Goal: Navigation & Orientation: Find specific page/section

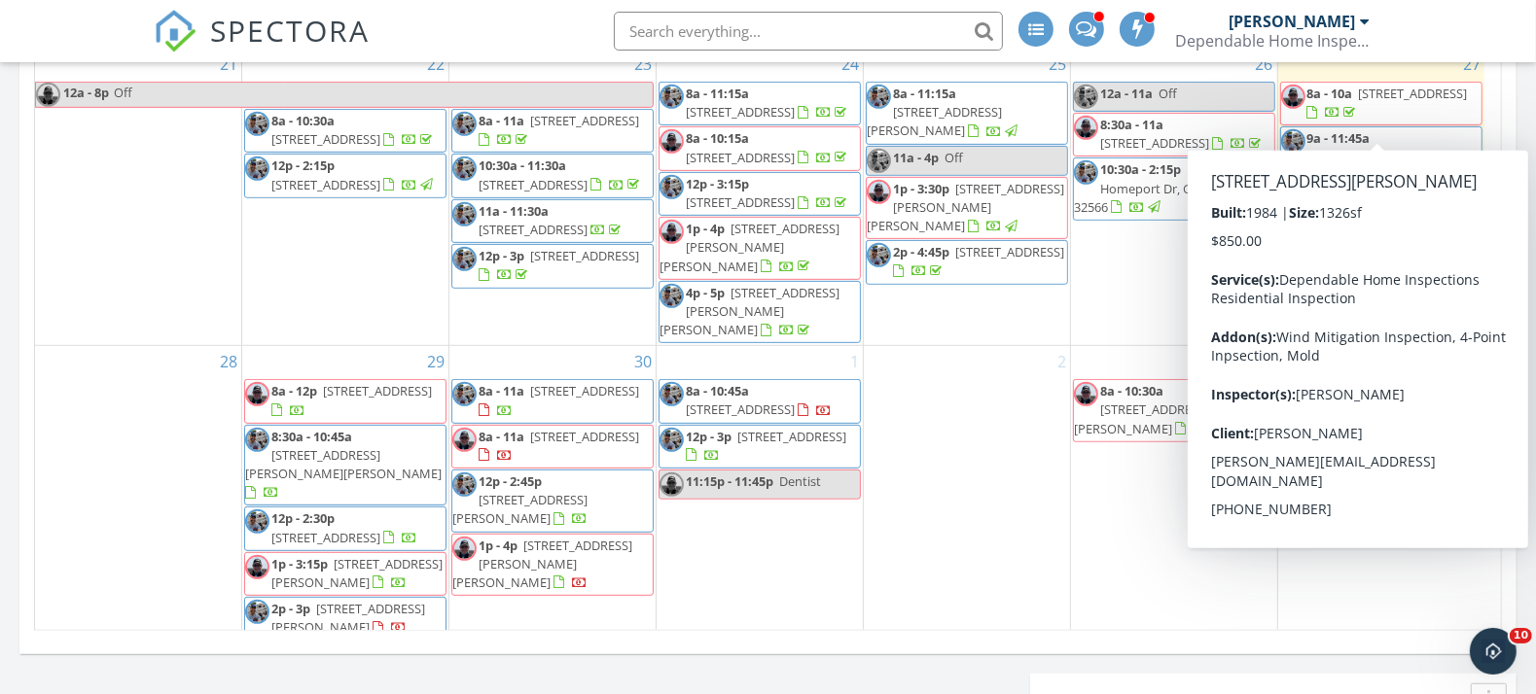
scroll to position [1081, 0]
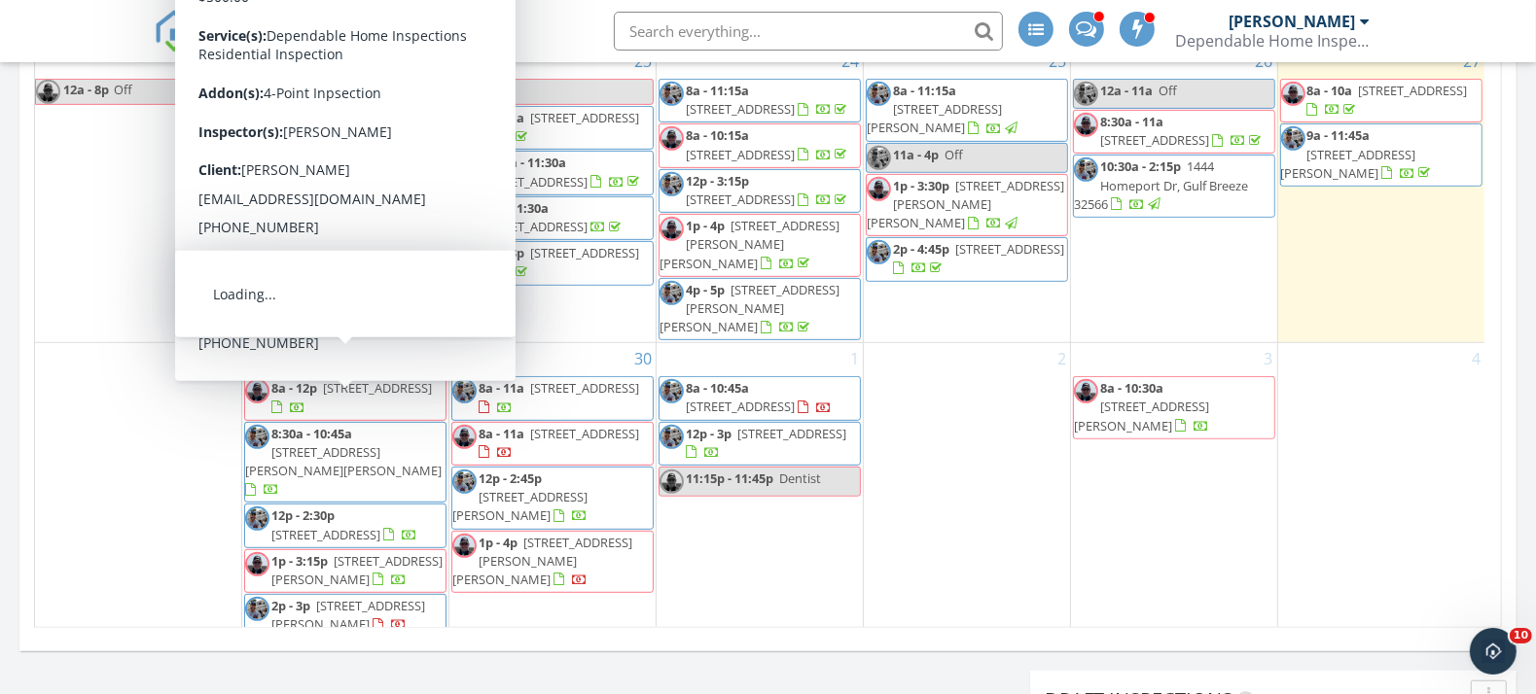
click at [338, 379] on span "4795 Bonaire Cay, Destin 32541" at bounding box center [377, 388] width 109 height 18
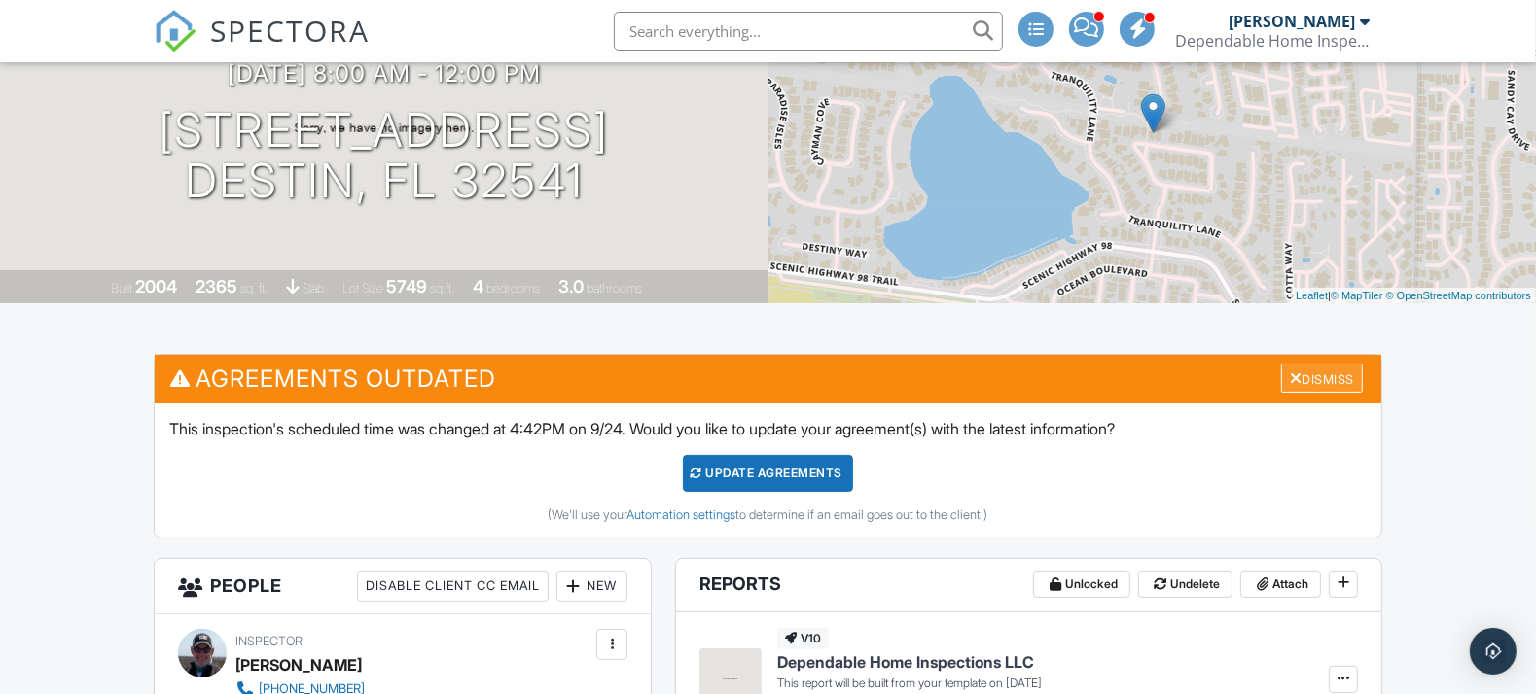
click at [1329, 377] on div "Dismiss" at bounding box center [1322, 379] width 82 height 30
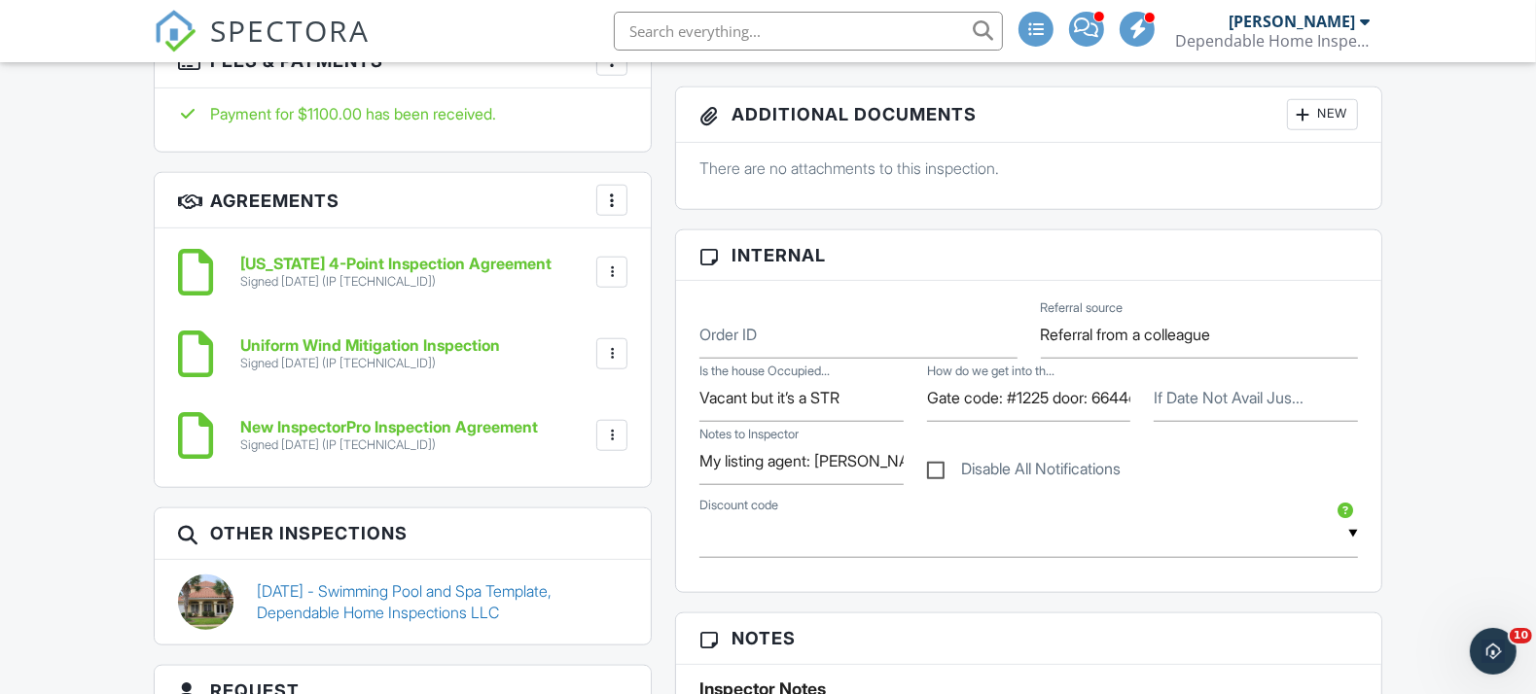
scroll to position [1512, 0]
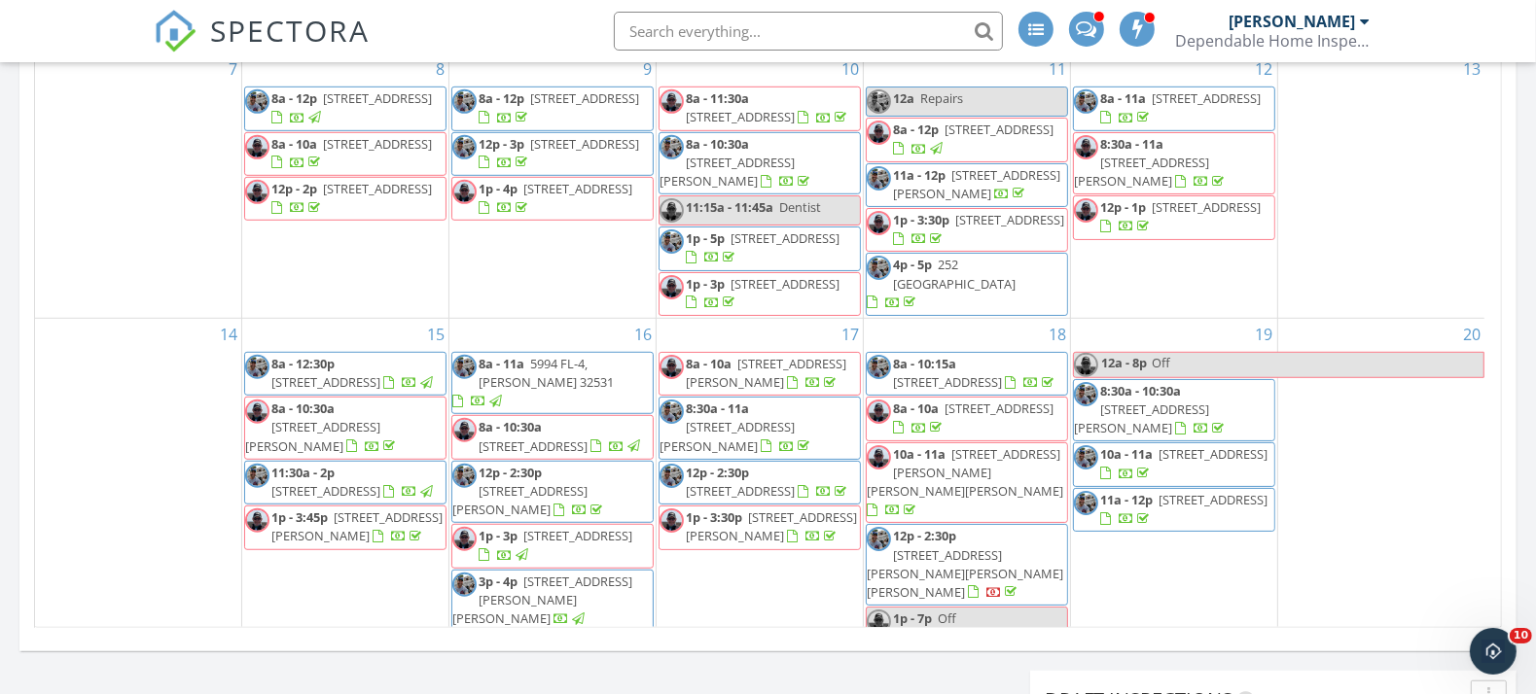
scroll to position [639, 0]
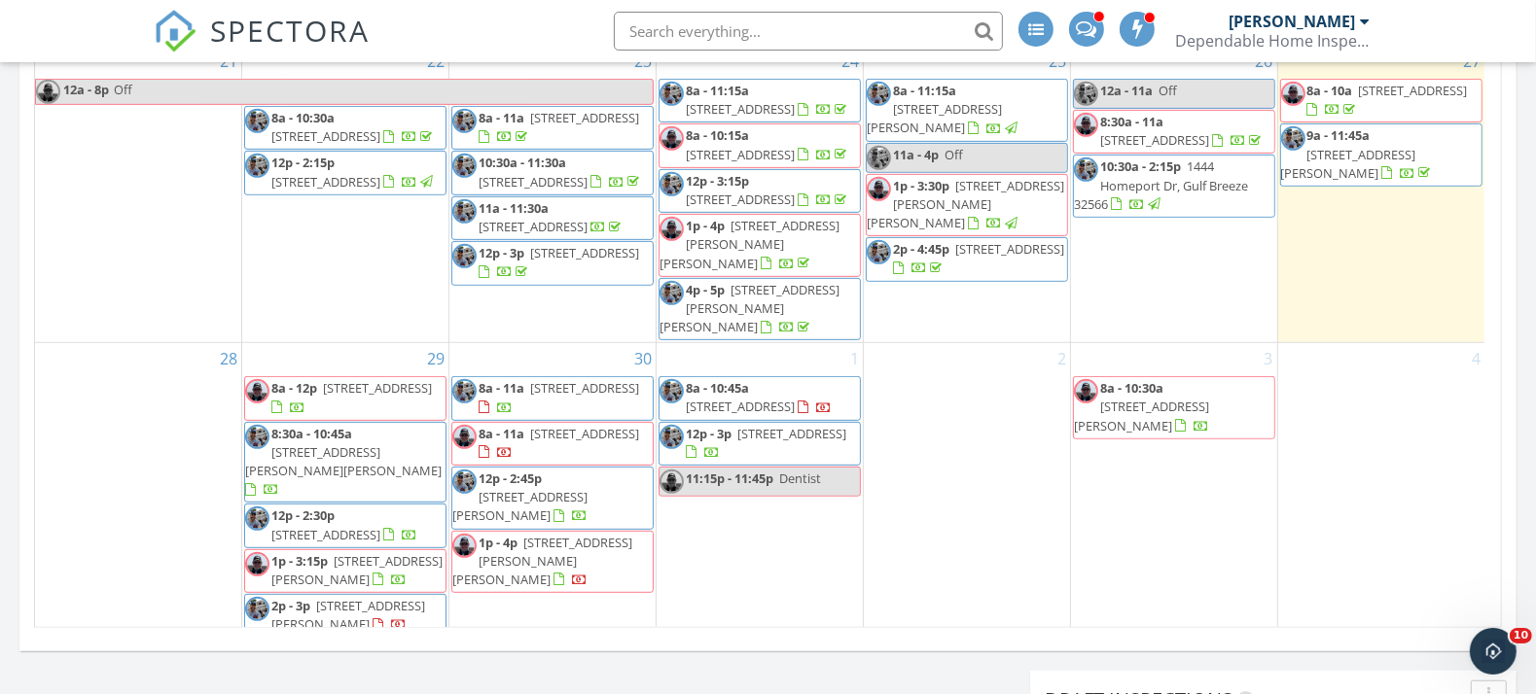
click at [369, 552] on span "308 Miracle Strip Pkwy SW 10D, Fort Walton Beach 32548" at bounding box center [356, 570] width 171 height 36
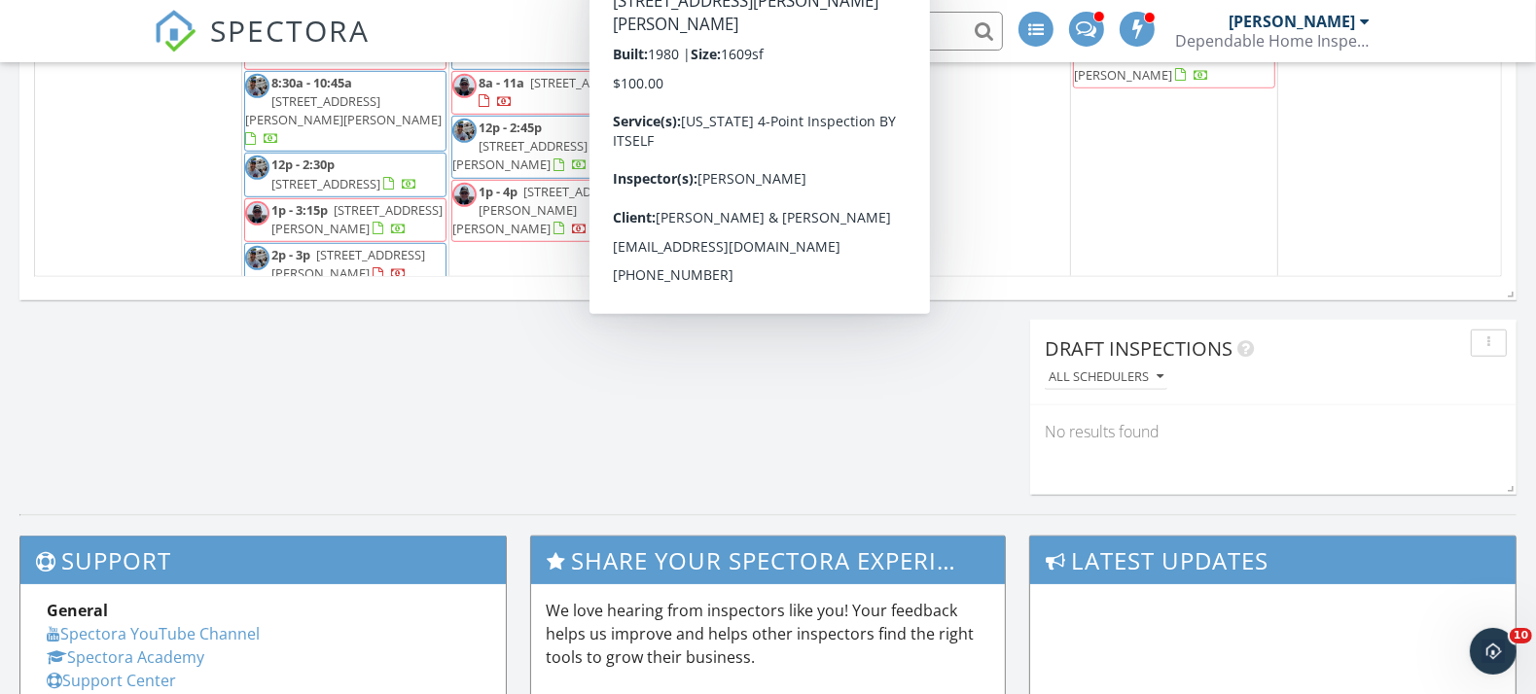
scroll to position [1189, 0]
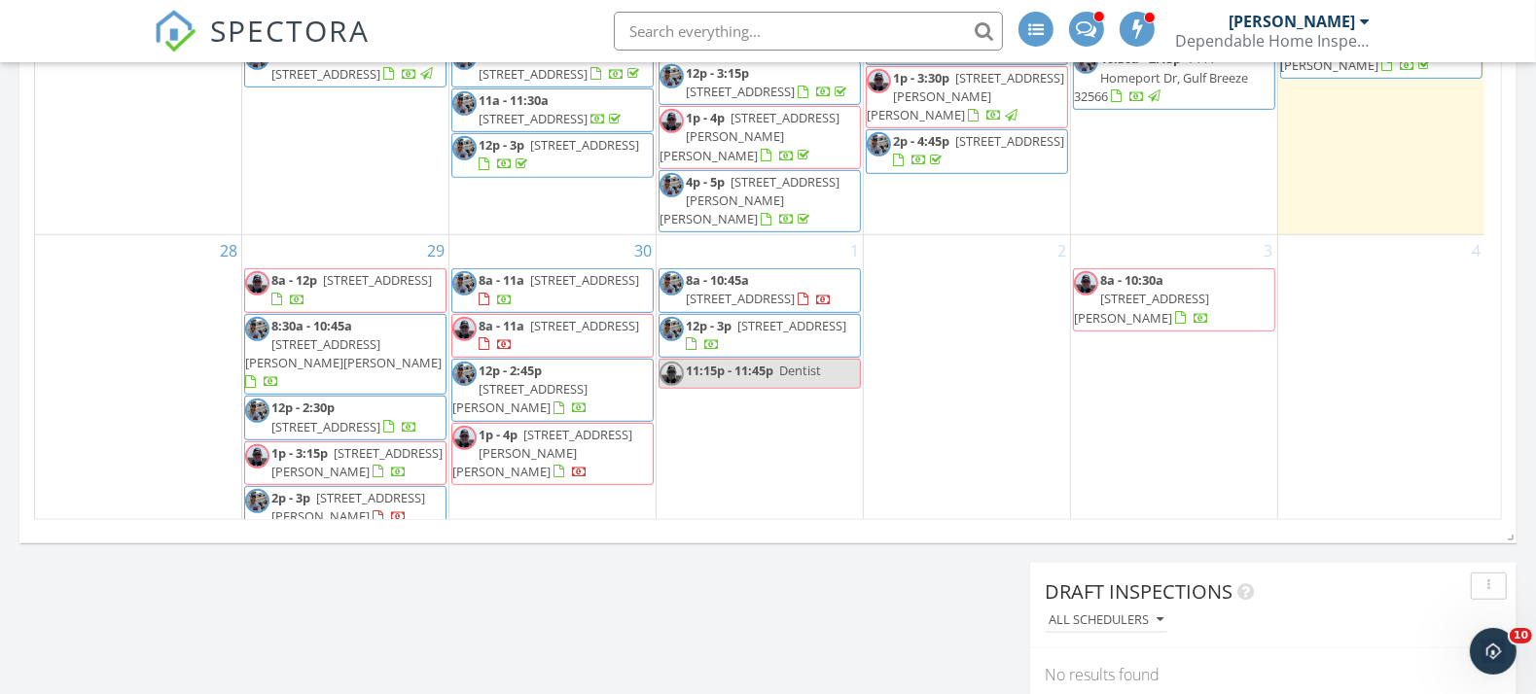
click at [300, 444] on span "1p - 3:15p" at bounding box center [299, 453] width 56 height 18
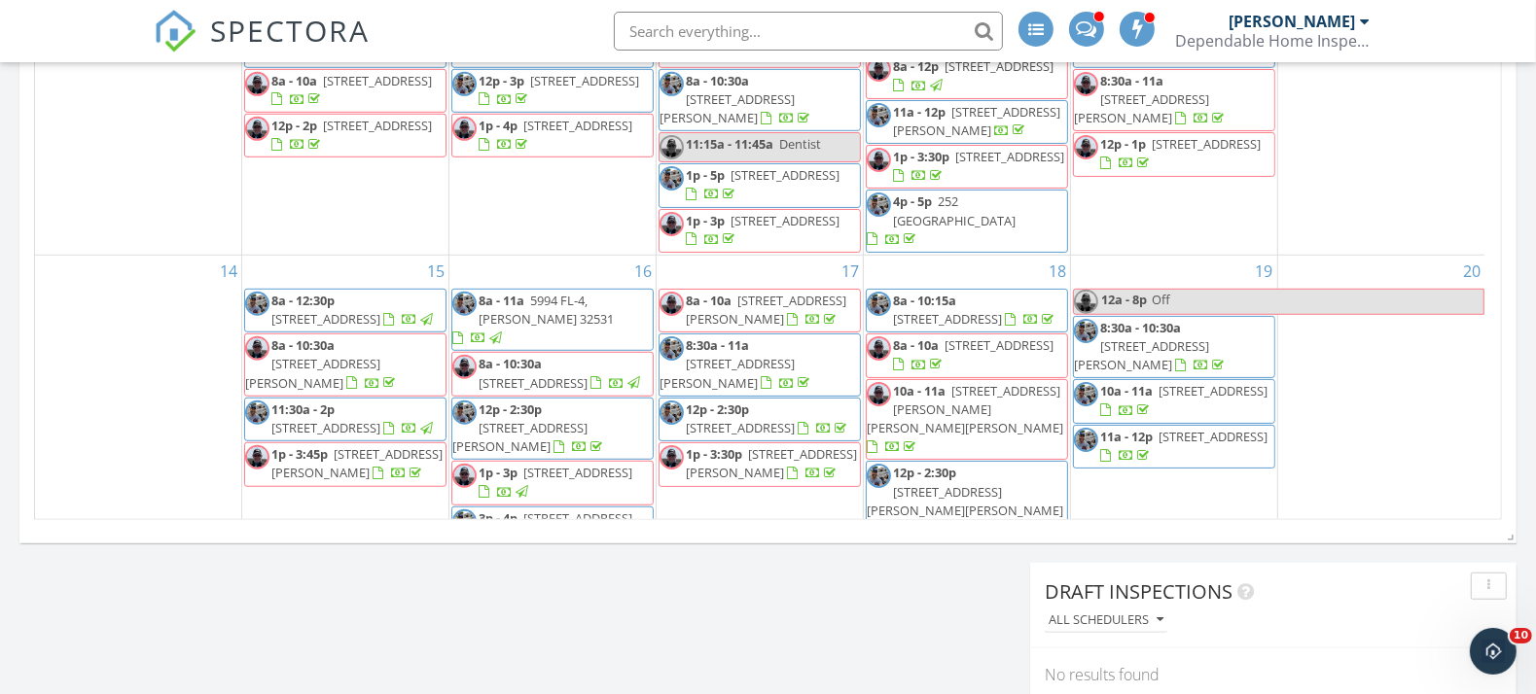
click at [507, 374] on span "[STREET_ADDRESS]" at bounding box center [533, 383] width 109 height 18
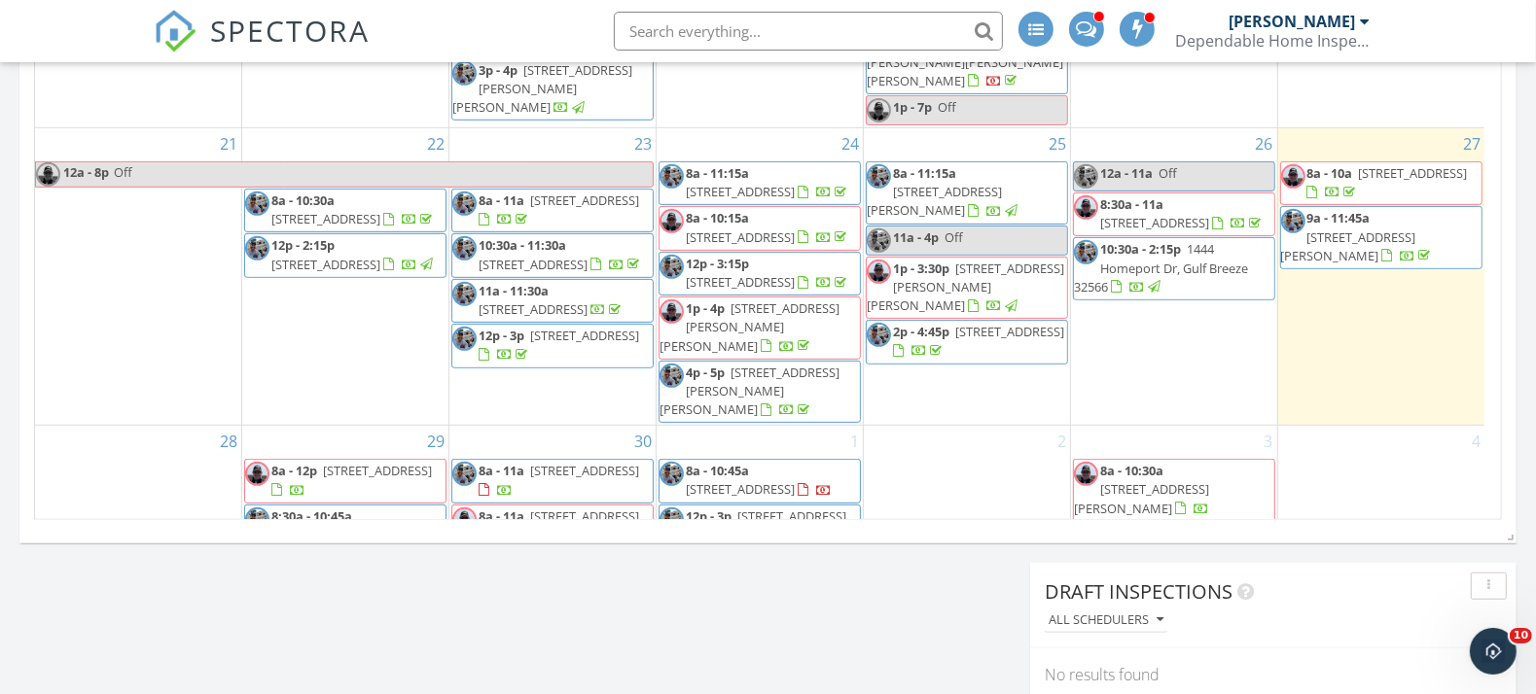
scroll to position [639, 0]
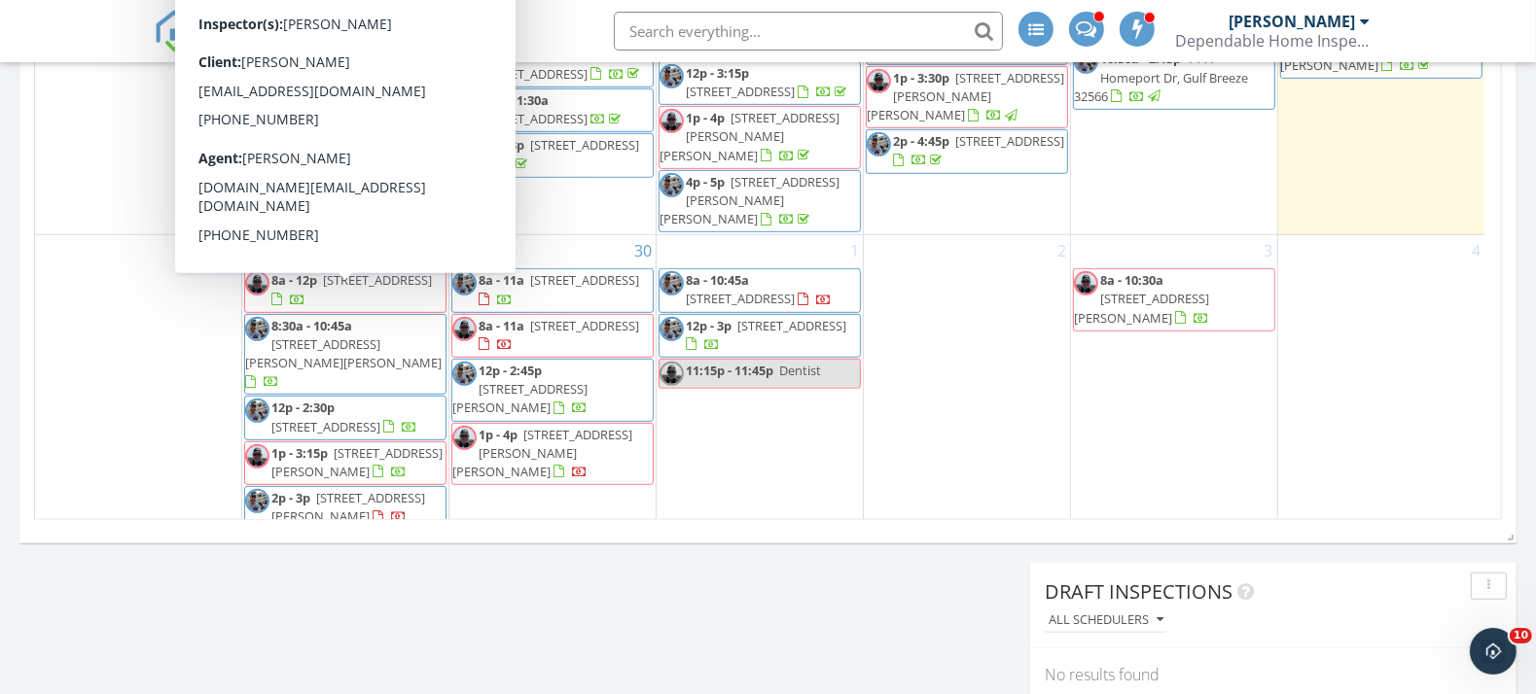
click at [776, 444] on div "1 8a - 10:45a 519 2nd Ave, Destin 32541 12p - 3p 318 Sailfish Cir, Destin 32541…" at bounding box center [760, 383] width 206 height 297
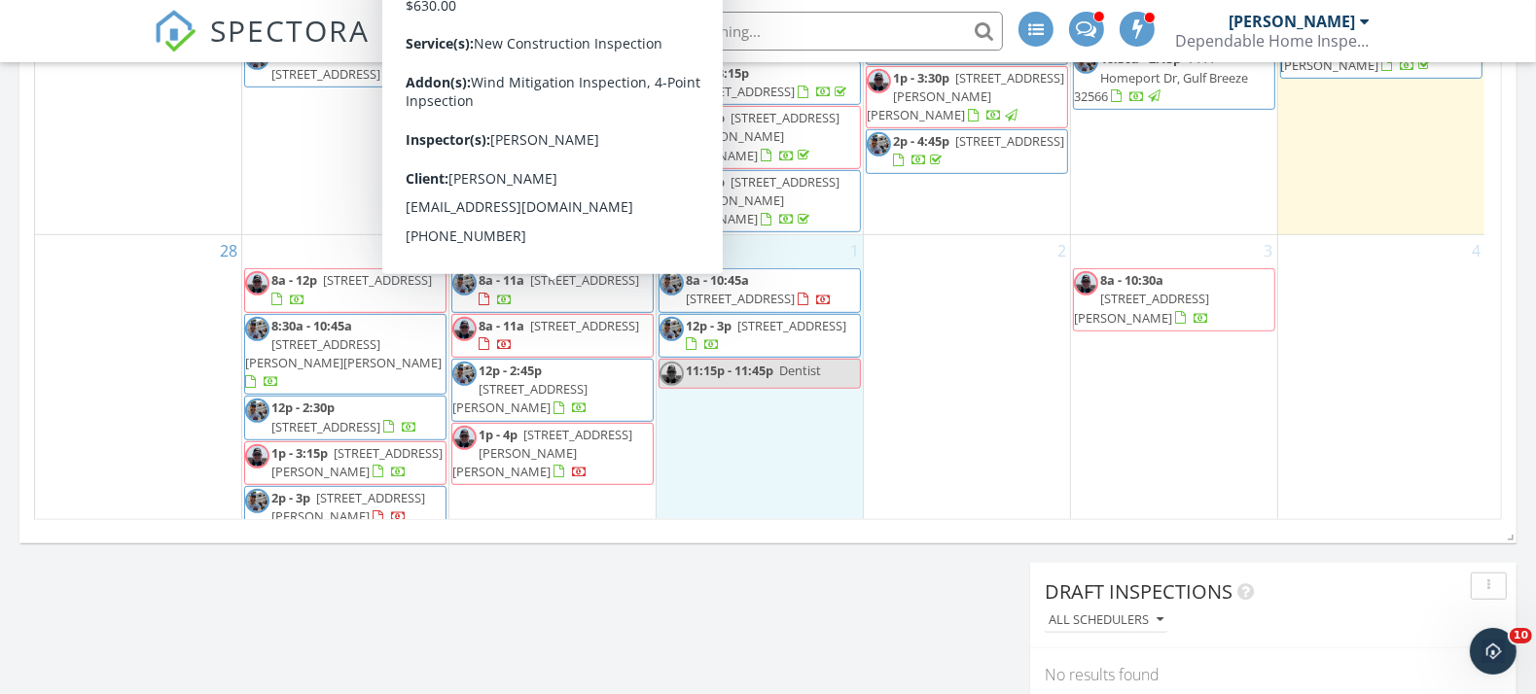
click at [536, 317] on span "70 Country Club Dr E, Destin 32541" at bounding box center [584, 326] width 109 height 18
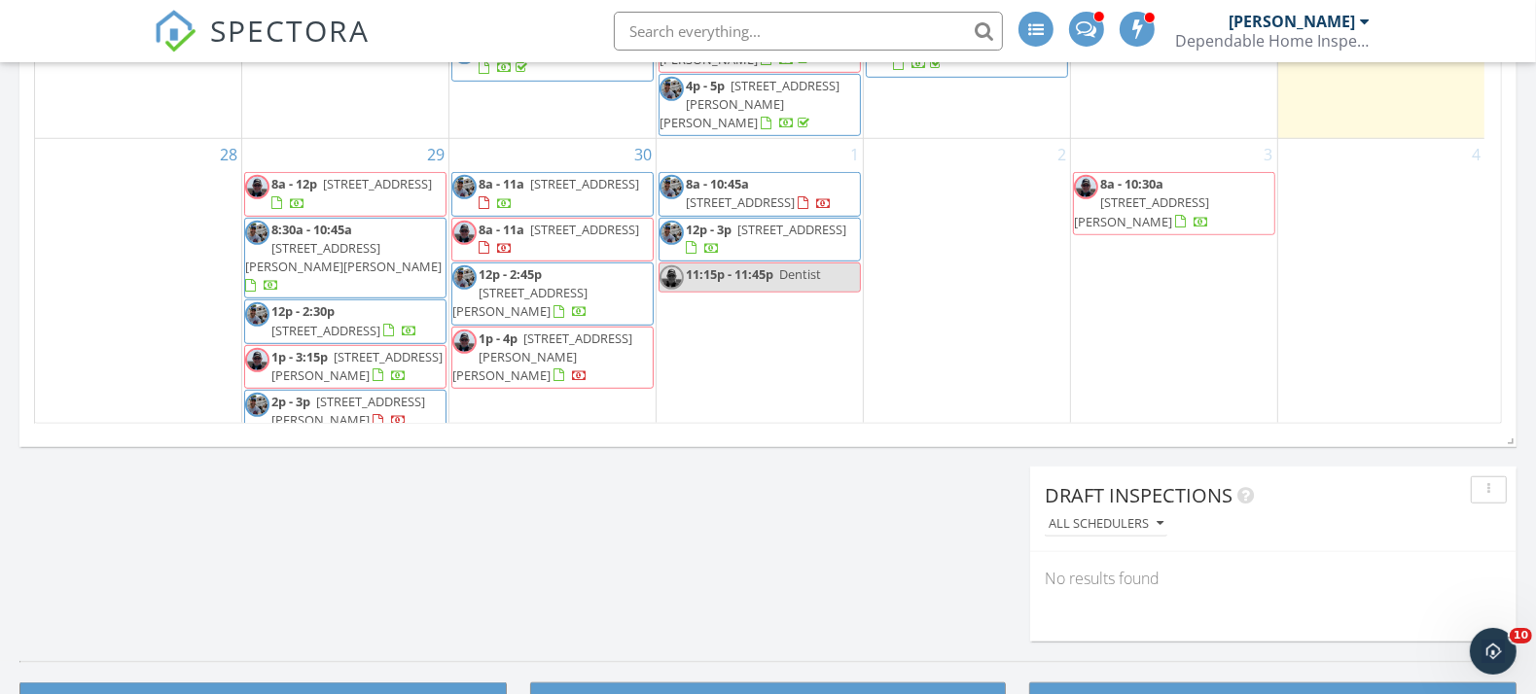
scroll to position [1297, 0]
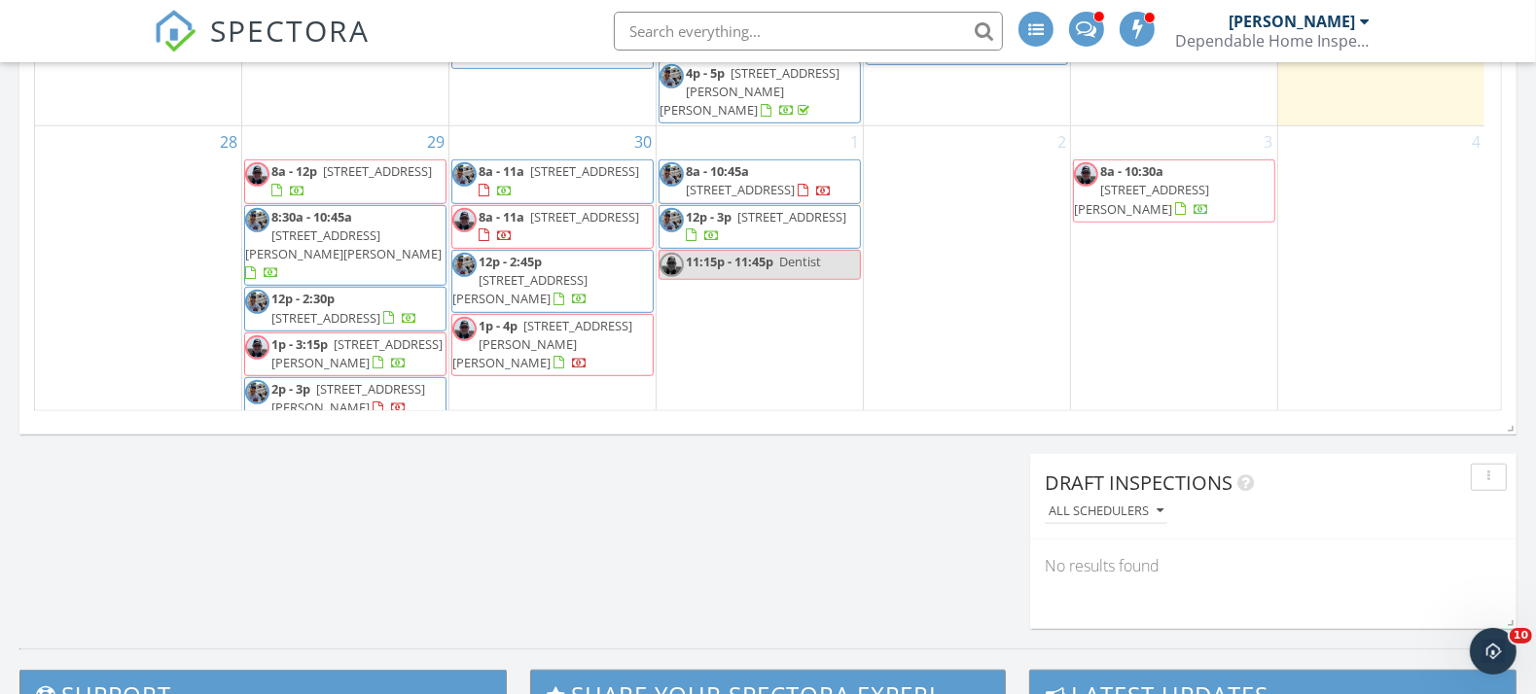
click at [543, 208] on span "[STREET_ADDRESS]" at bounding box center [584, 217] width 109 height 18
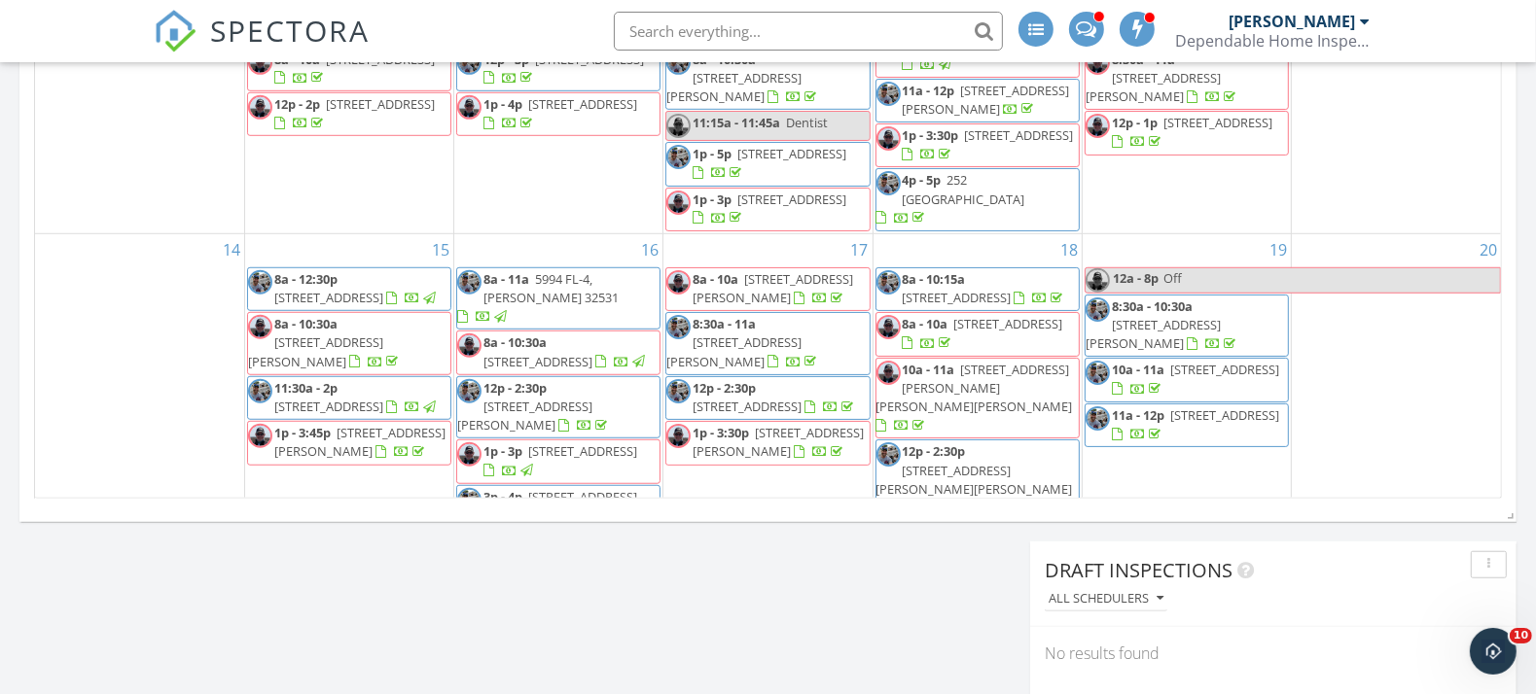
scroll to position [1207, 0]
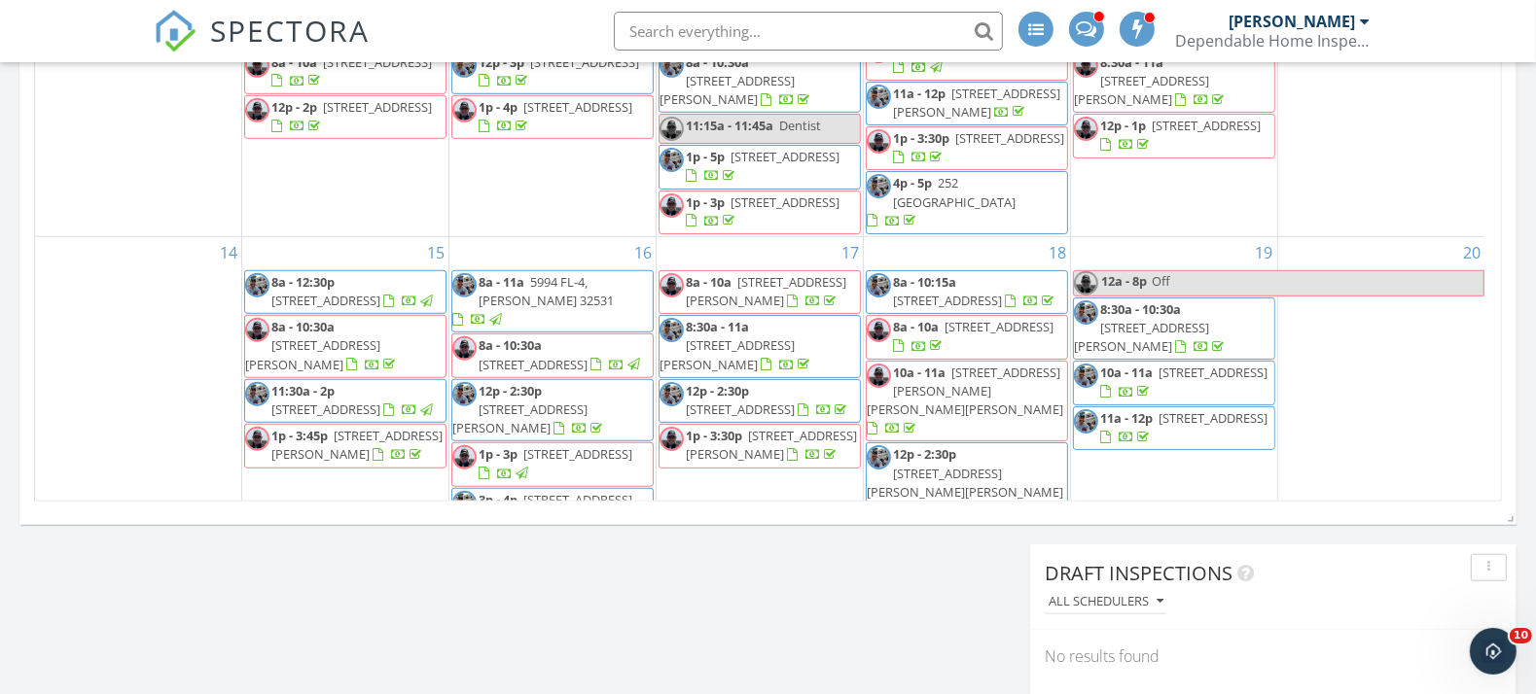
click at [531, 466] on div at bounding box center [505, 475] width 53 height 18
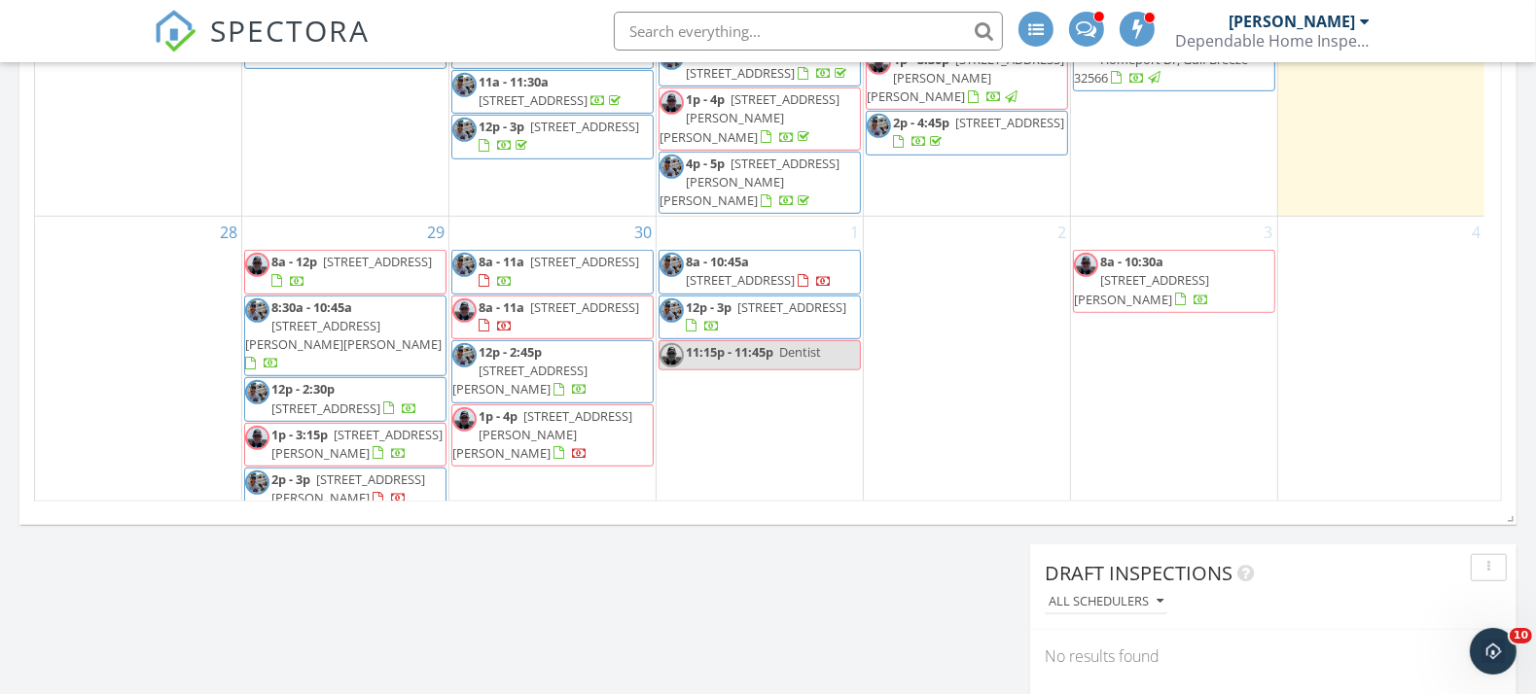
scroll to position [639, 0]
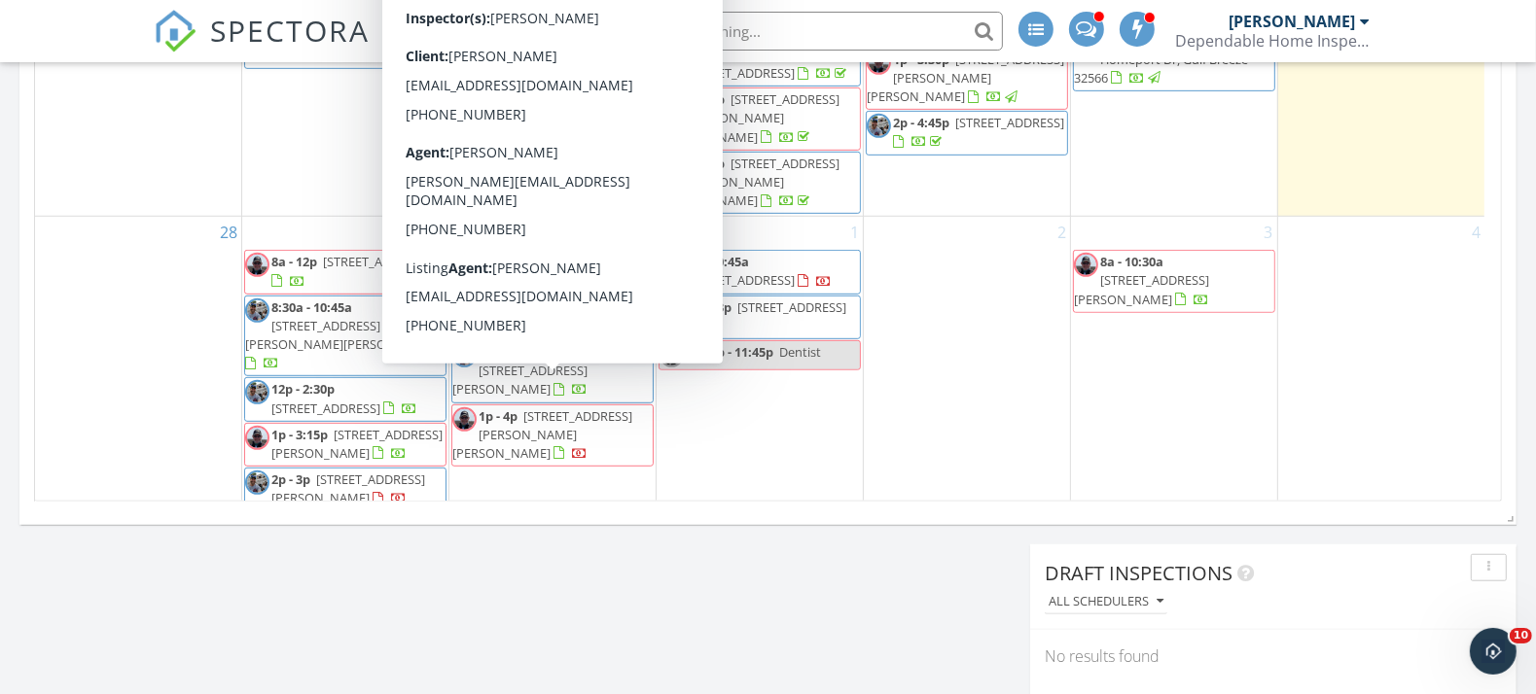
click at [521, 408] on link "1p - 4p 345 Avon Ln, Mary Esther 32569" at bounding box center [542, 435] width 180 height 54
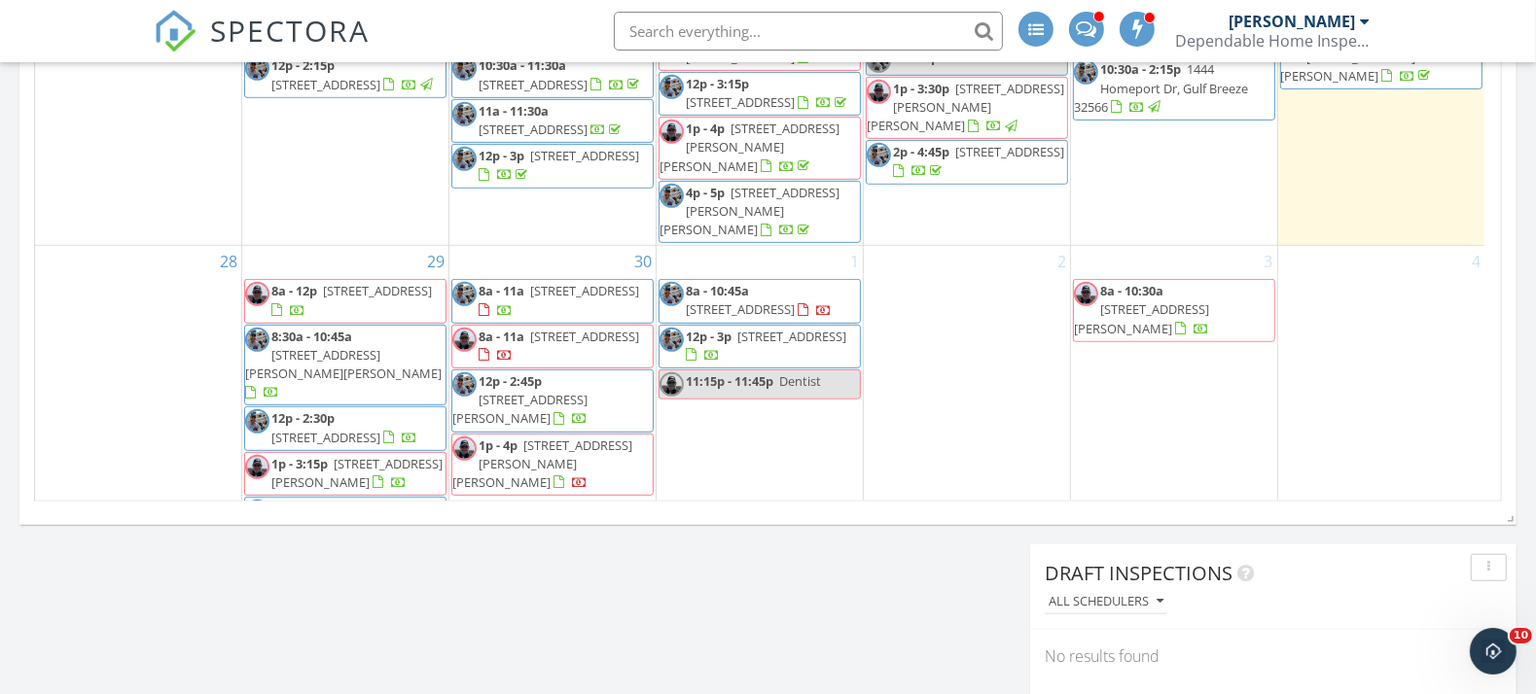
scroll to position [639, 0]
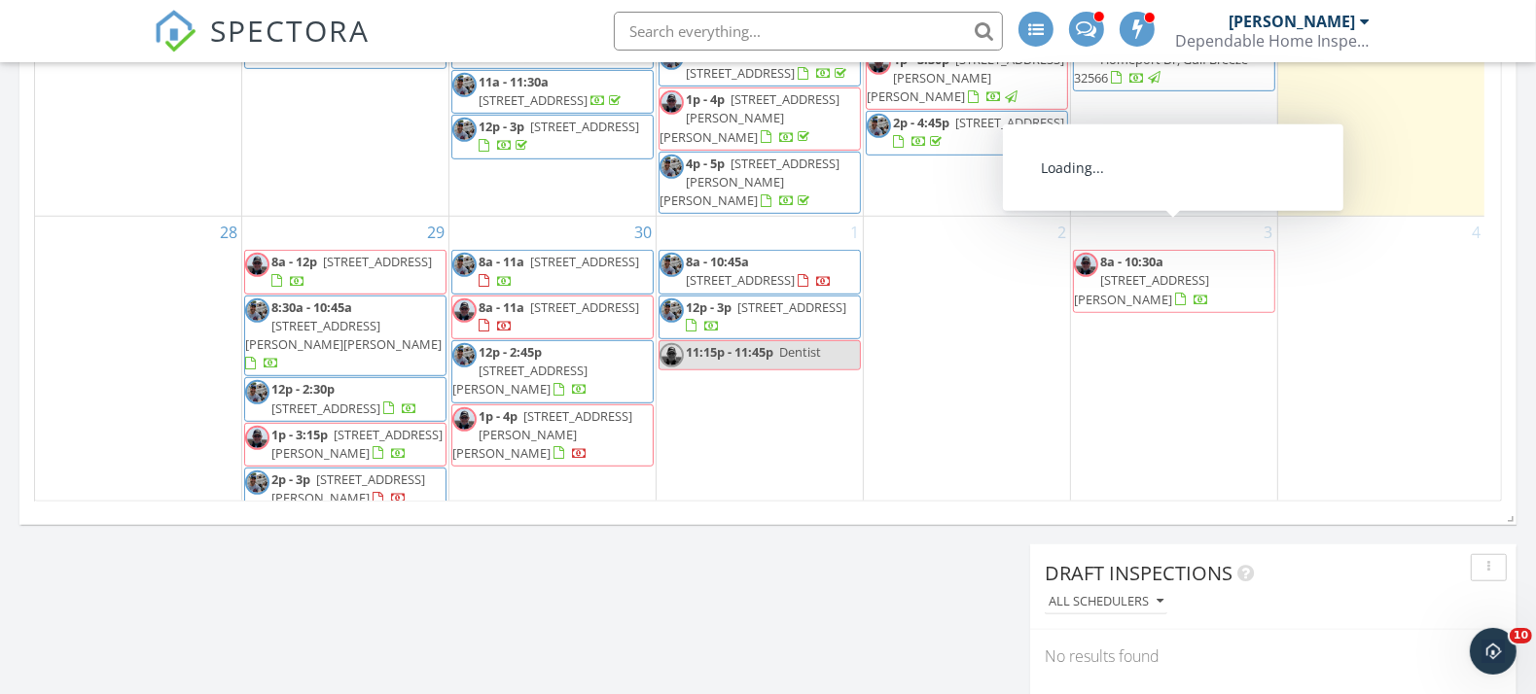
click at [1141, 253] on span "8a - 10:30a" at bounding box center [1131, 262] width 63 height 18
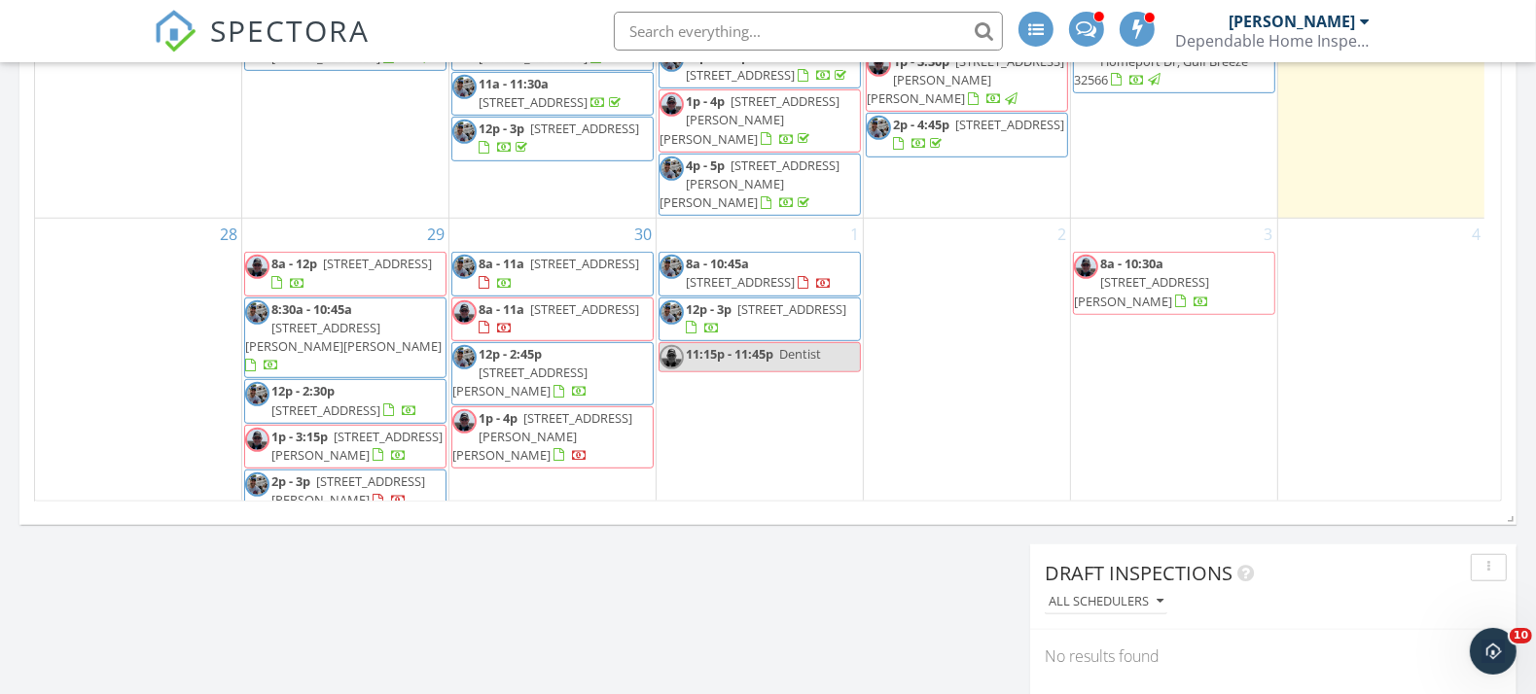
scroll to position [639, 0]
